Goal: Obtain resource: Obtain resource

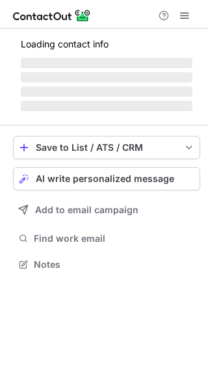
scroll to position [6, 6]
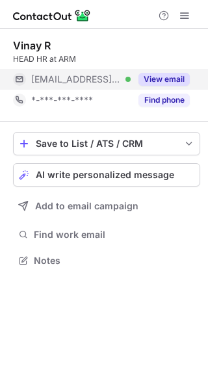
click at [159, 73] on button "View email" at bounding box center [163, 79] width 51 height 13
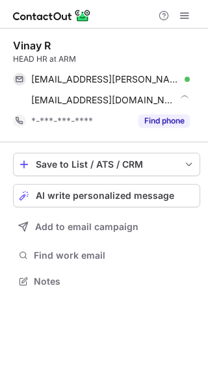
scroll to position [272, 208]
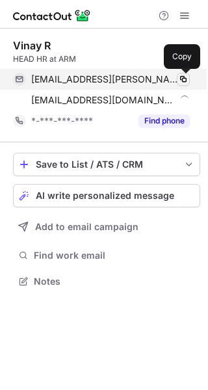
click at [183, 79] on span at bounding box center [183, 79] width 10 height 10
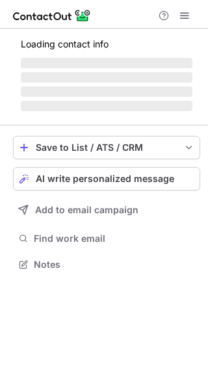
scroll to position [272, 208]
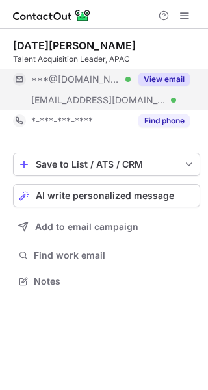
click at [151, 75] on button "View email" at bounding box center [163, 79] width 51 height 13
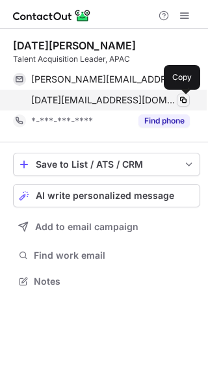
click at [181, 100] on span at bounding box center [183, 100] width 10 height 10
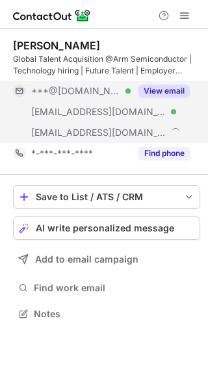
scroll to position [304, 208]
click at [165, 93] on button "View email" at bounding box center [163, 90] width 51 height 13
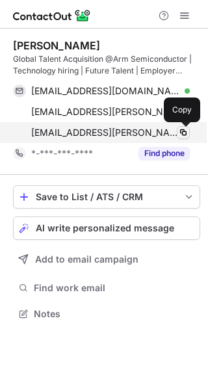
click at [177, 127] on button at bounding box center [183, 132] width 13 height 13
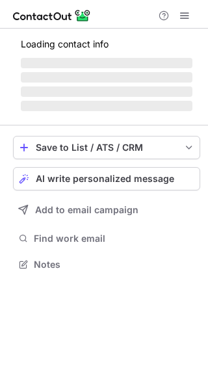
scroll to position [6, 6]
